Goal: Information Seeking & Learning: Stay updated

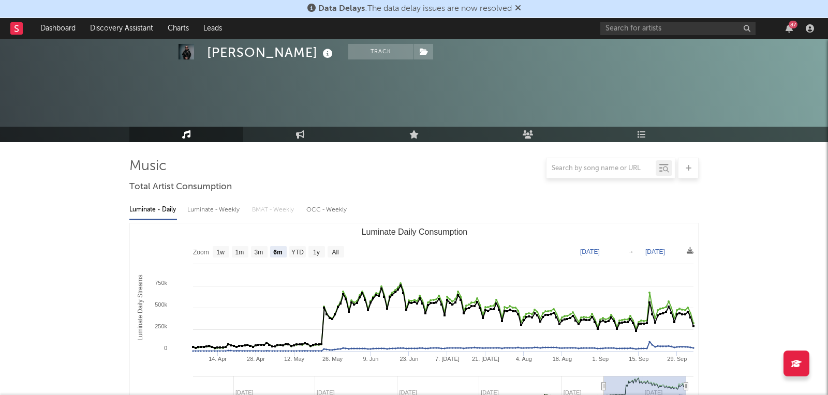
click at [57, 24] on link "Dashboard" at bounding box center [58, 28] width 50 height 21
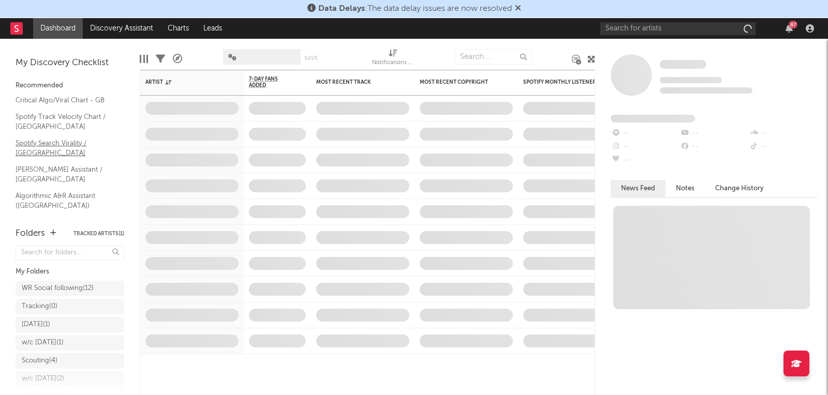
scroll to position [58, 0]
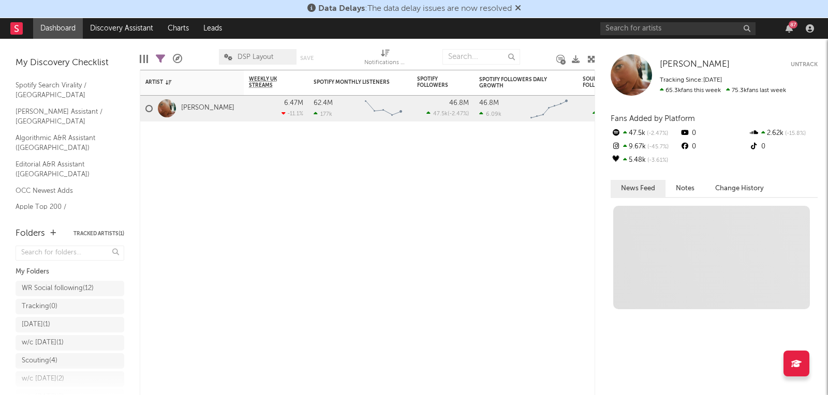
click at [59, 228] on link "Shazam Top 200 / GB" at bounding box center [65, 233] width 98 height 11
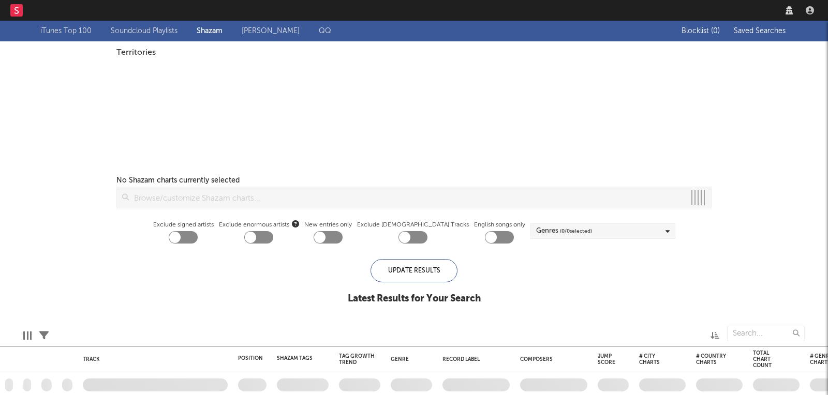
checkbox input "true"
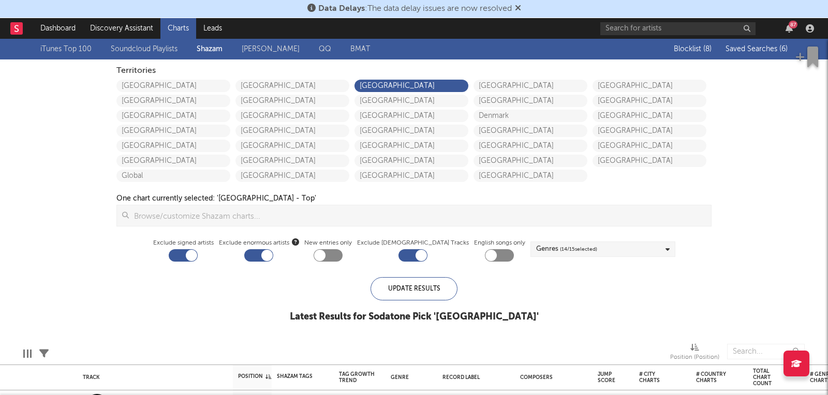
click at [750, 56] on div "Blocklist ( 8 ) Saved Searches ( 6 )" at bounding box center [722, 49] width 129 height 21
click at [750, 51] on span "Saved Searches ( 6 )" at bounding box center [756, 49] width 62 height 7
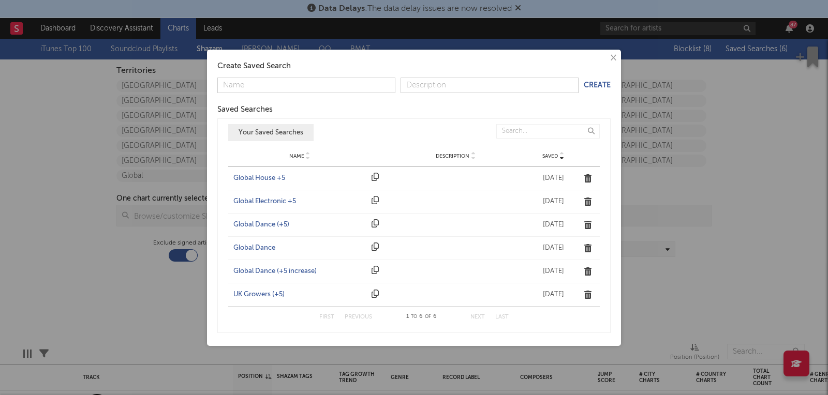
click at [272, 295] on div "UK Growers (+5)" at bounding box center [299, 295] width 133 height 10
